Goal: Task Accomplishment & Management: Manage account settings

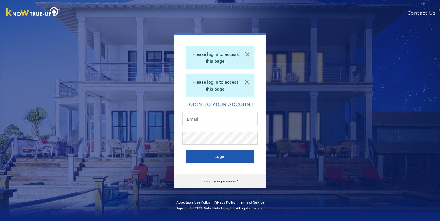
type input "[EMAIL_ADDRESS][DOMAIN_NAME]"
click at [208, 156] on button "Login" at bounding box center [220, 156] width 68 height 13
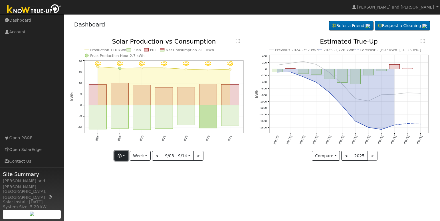
click at [123, 154] on button "button" at bounding box center [121, 156] width 14 height 10
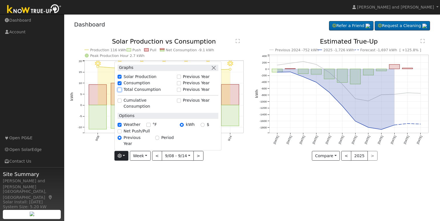
click at [121, 92] on input "Total Consumption" at bounding box center [119, 90] width 4 height 4
checkbox input "true"
click at [121, 133] on input "Net Push/Pull" at bounding box center [119, 131] width 4 height 4
checkbox input "true"
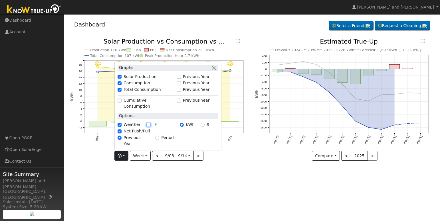
click at [149, 127] on input "°F" at bounding box center [148, 125] width 4 height 4
checkbox input "true"
click at [159, 177] on div "User Profile First name Last name Email Email Notifications No Emails No Emails…" at bounding box center [251, 117] width 375 height 207
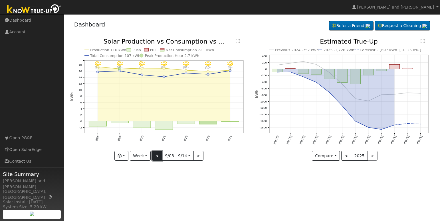
click at [157, 154] on button "<" at bounding box center [157, 156] width 10 height 10
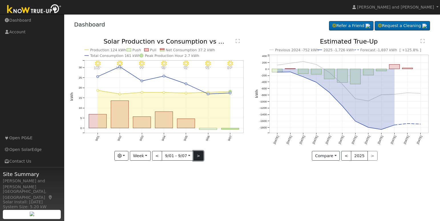
click at [197, 155] on button ">" at bounding box center [198, 156] width 10 height 10
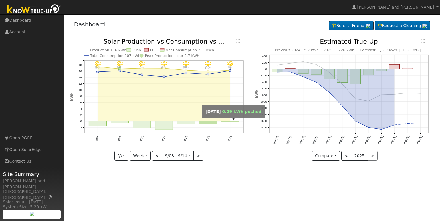
click at [224, 121] on rect "onclick=""" at bounding box center [230, 121] width 18 height 0
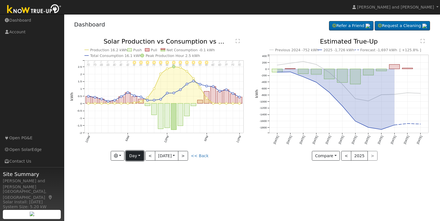
click at [131, 158] on button "Day" at bounding box center [135, 156] width 18 height 10
click at [137, 183] on link "Month" at bounding box center [146, 184] width 40 height 8
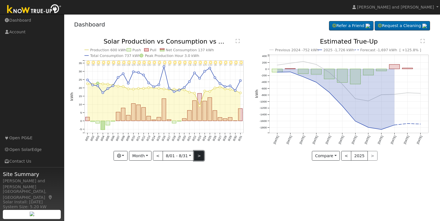
click at [196, 156] on button ">" at bounding box center [199, 156] width 10 height 10
type input "2025-09-01"
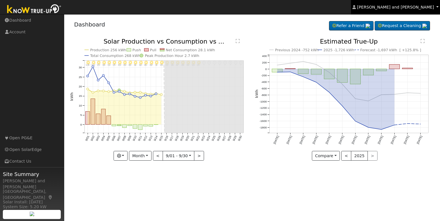
click at [407, 6] on span "Michael and Connie Harris" at bounding box center [395, 7] width 77 height 5
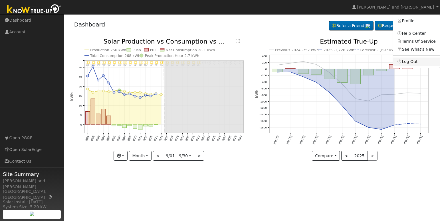
click at [411, 61] on link "Log Out" at bounding box center [415, 62] width 47 height 8
